Goal: Information Seeking & Learning: Understand process/instructions

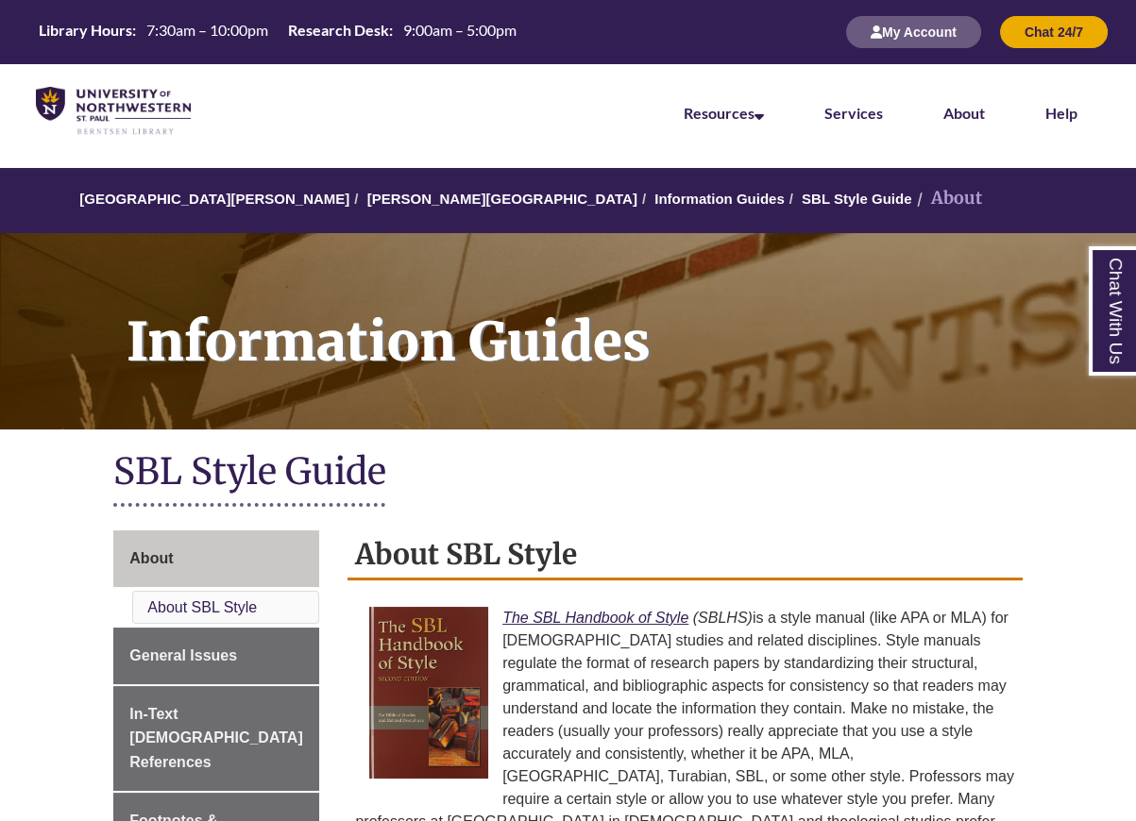
scroll to position [472, 0]
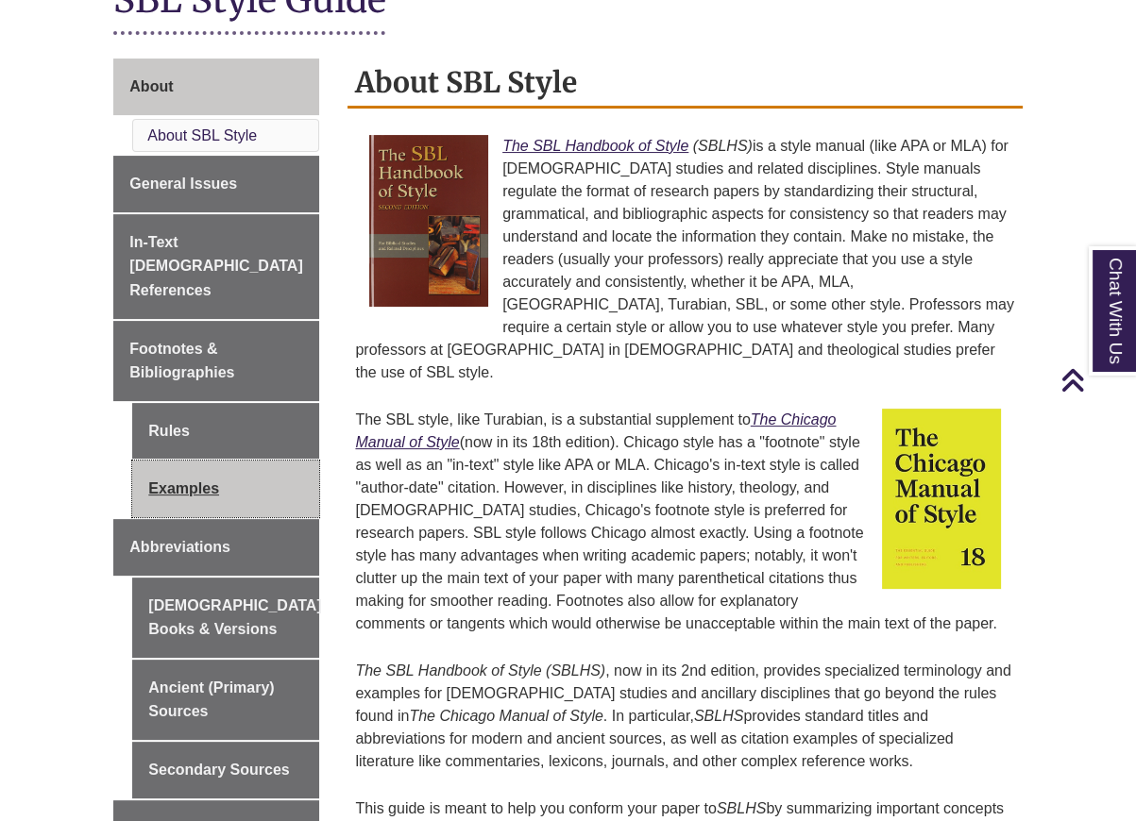
click at [200, 467] on link "Examples" at bounding box center [225, 489] width 187 height 57
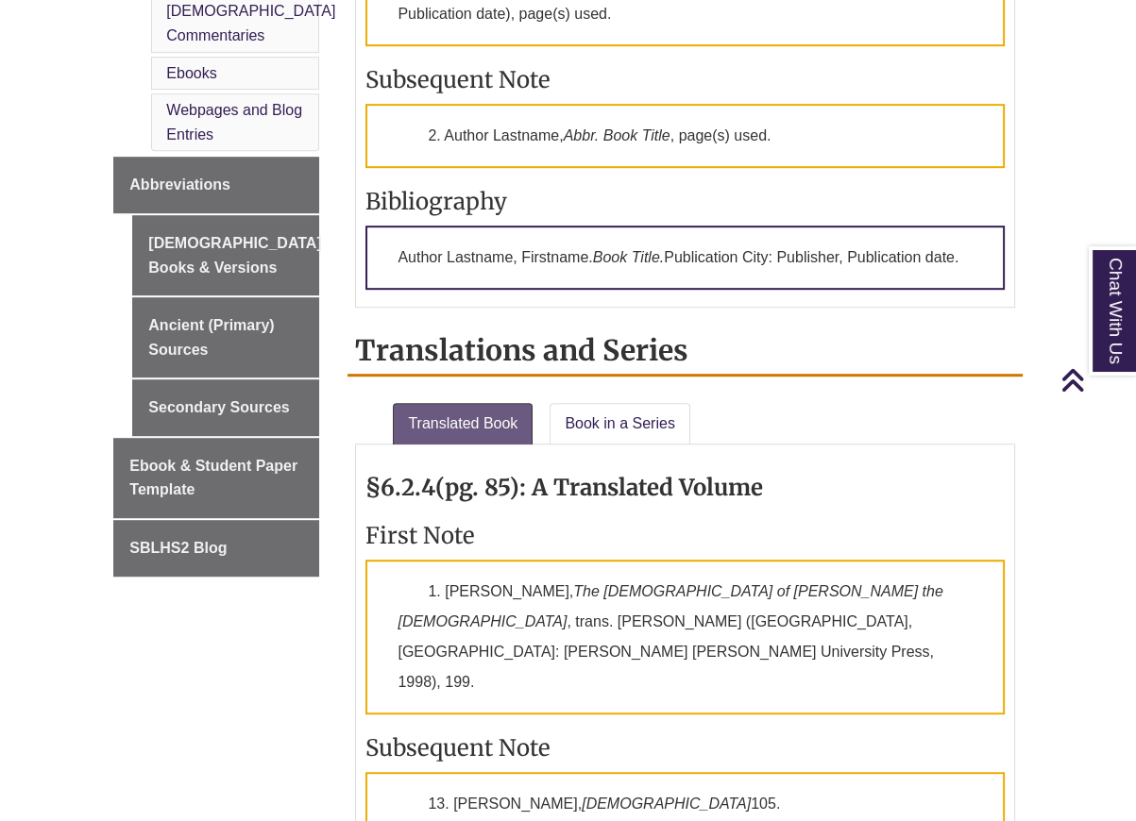
scroll to position [850, 0]
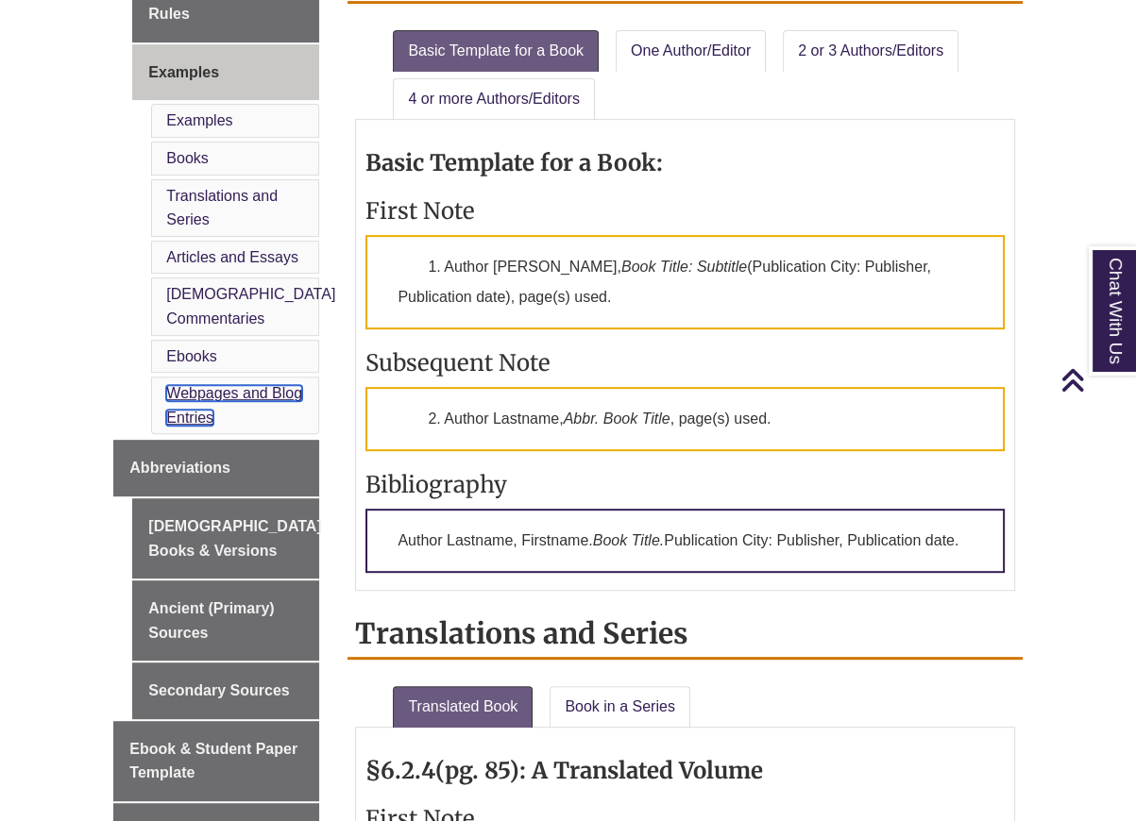
click at [199, 385] on link "Webpages and Blog Entries" at bounding box center [234, 405] width 136 height 41
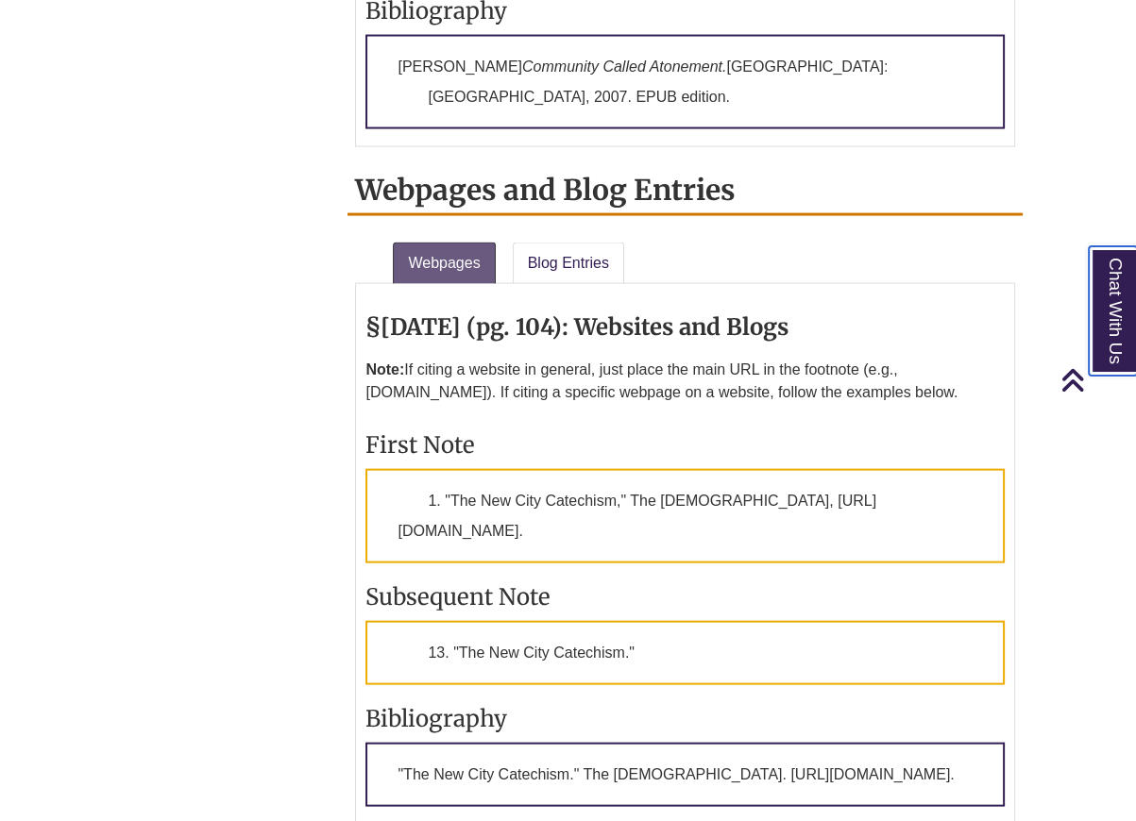
click at [1089, 246] on link "Chat With Us" at bounding box center [1113, 310] width 48 height 129
